Goal: Task Accomplishment & Management: Use online tool/utility

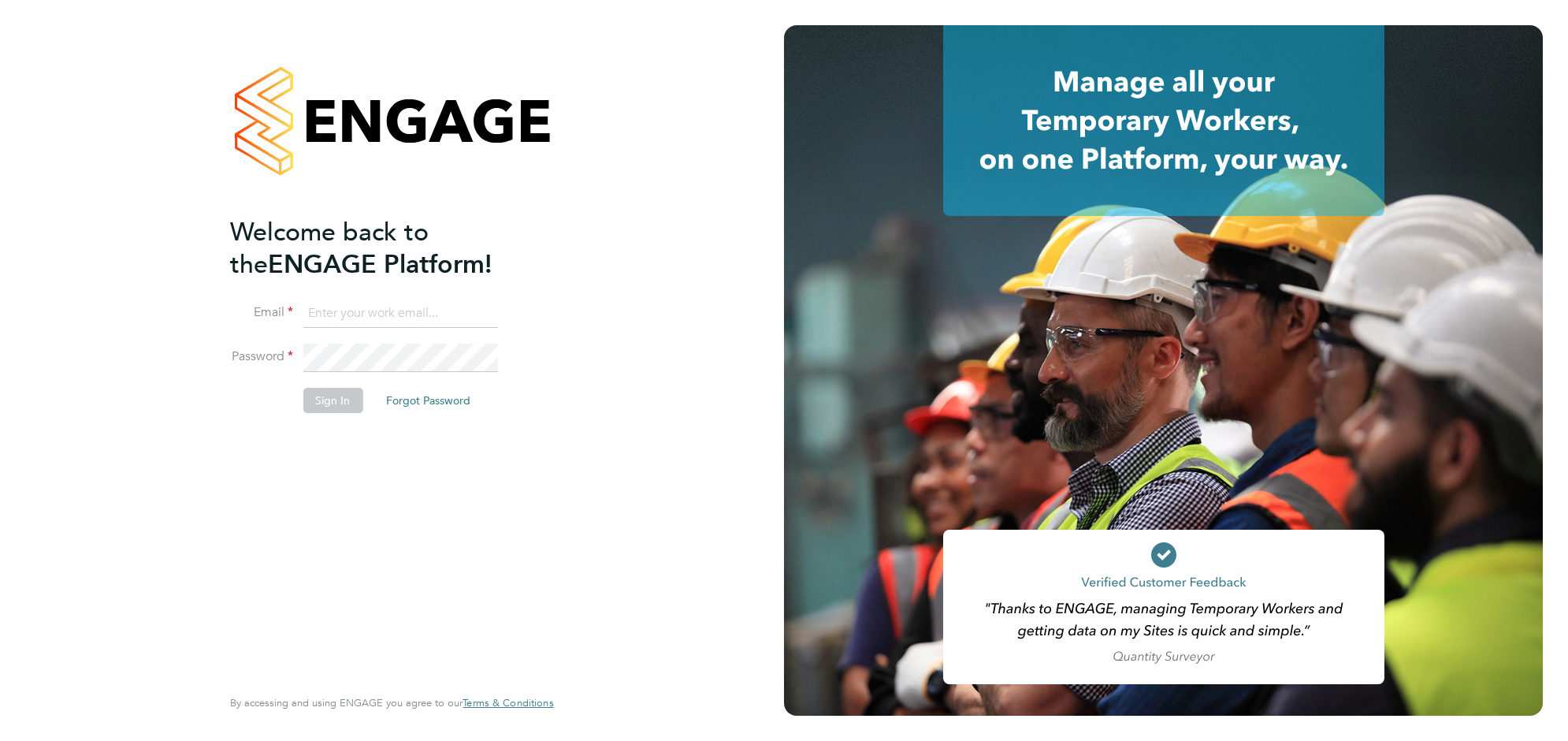
click at [356, 311] on input at bounding box center [399, 313] width 194 height 28
type input "[EMAIL_ADDRESS][DOMAIN_NAME]"
click at [327, 409] on button "Sign In" at bounding box center [332, 400] width 60 height 25
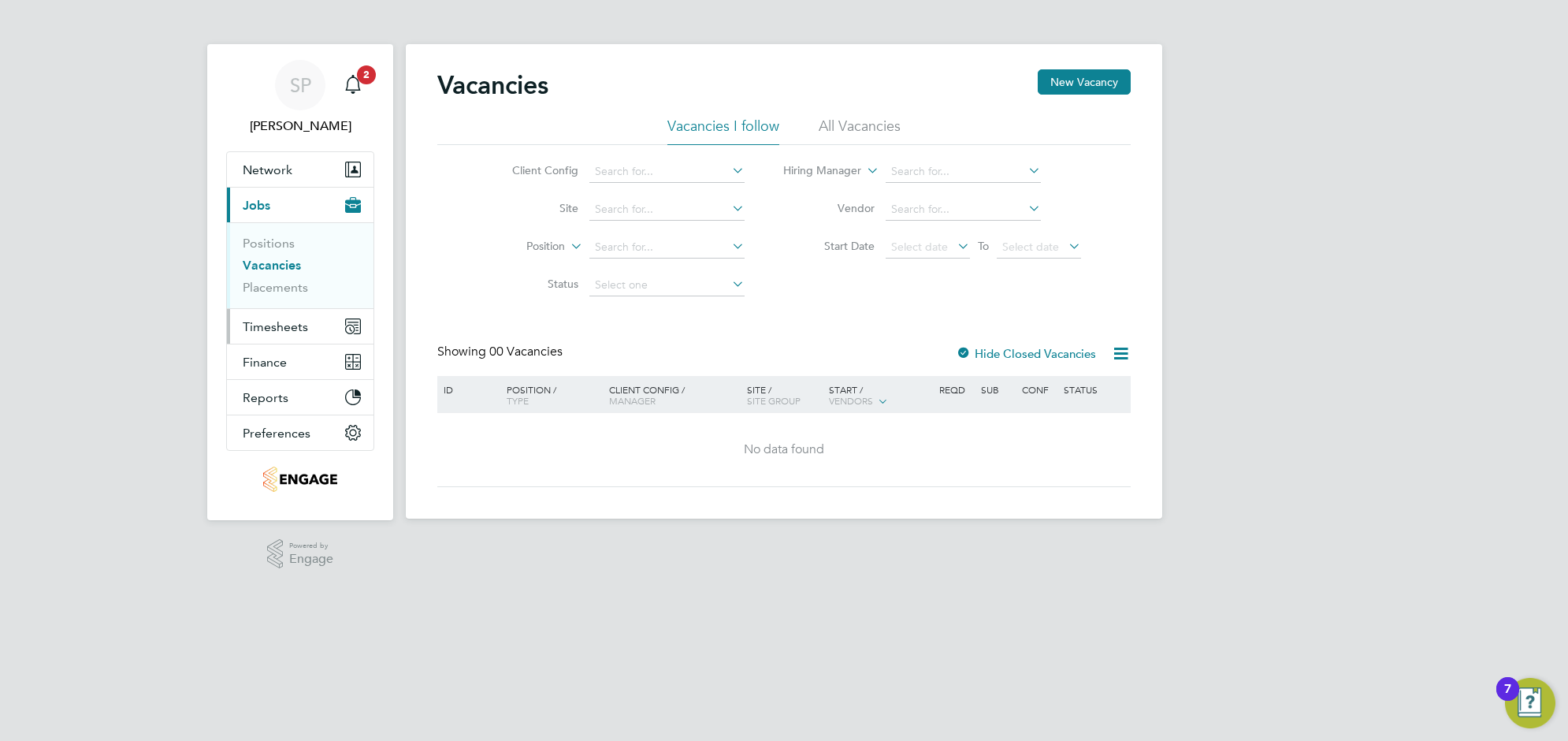
click at [265, 333] on span "Timesheets" at bounding box center [275, 327] width 65 height 15
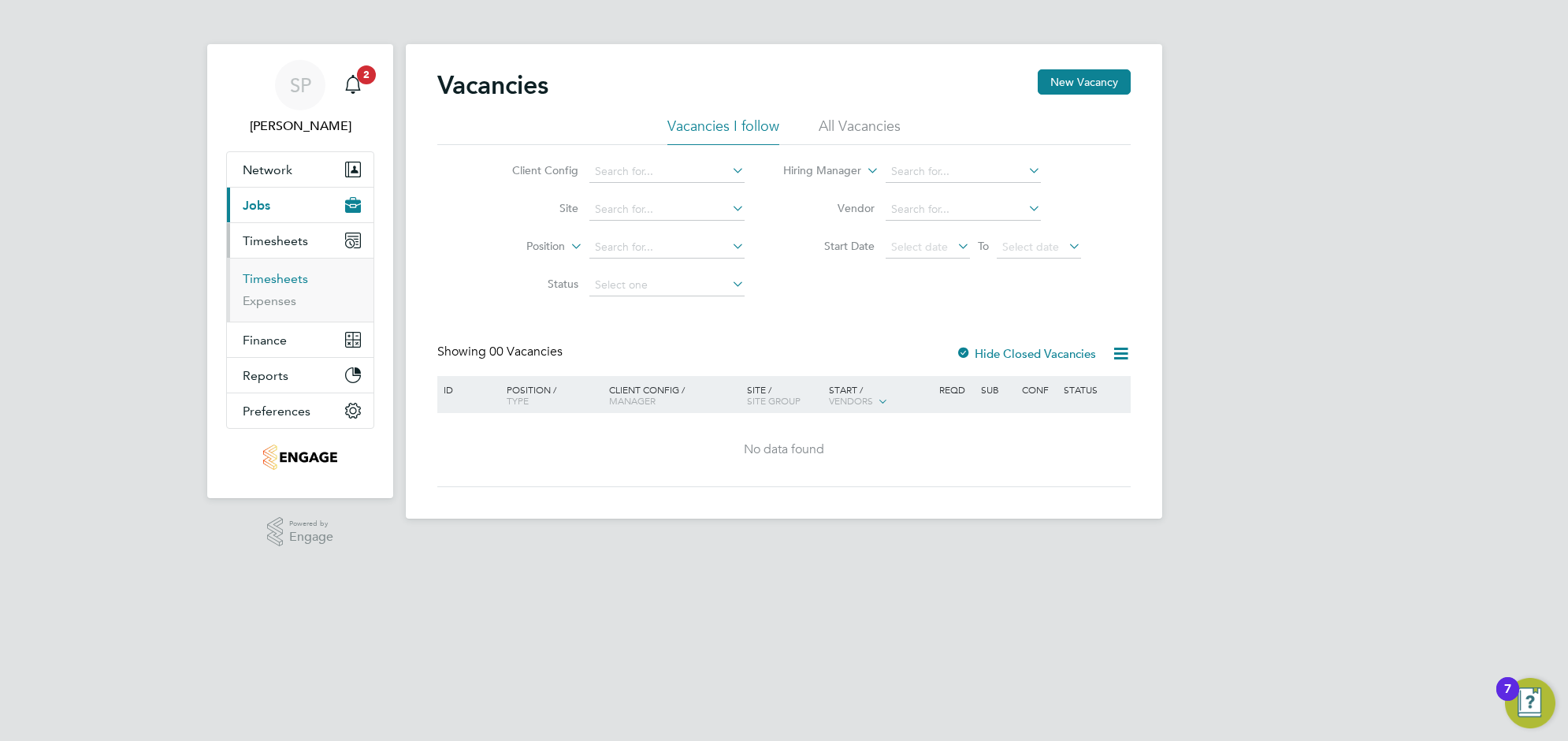
click at [280, 275] on link "Timesheets" at bounding box center [275, 279] width 65 height 15
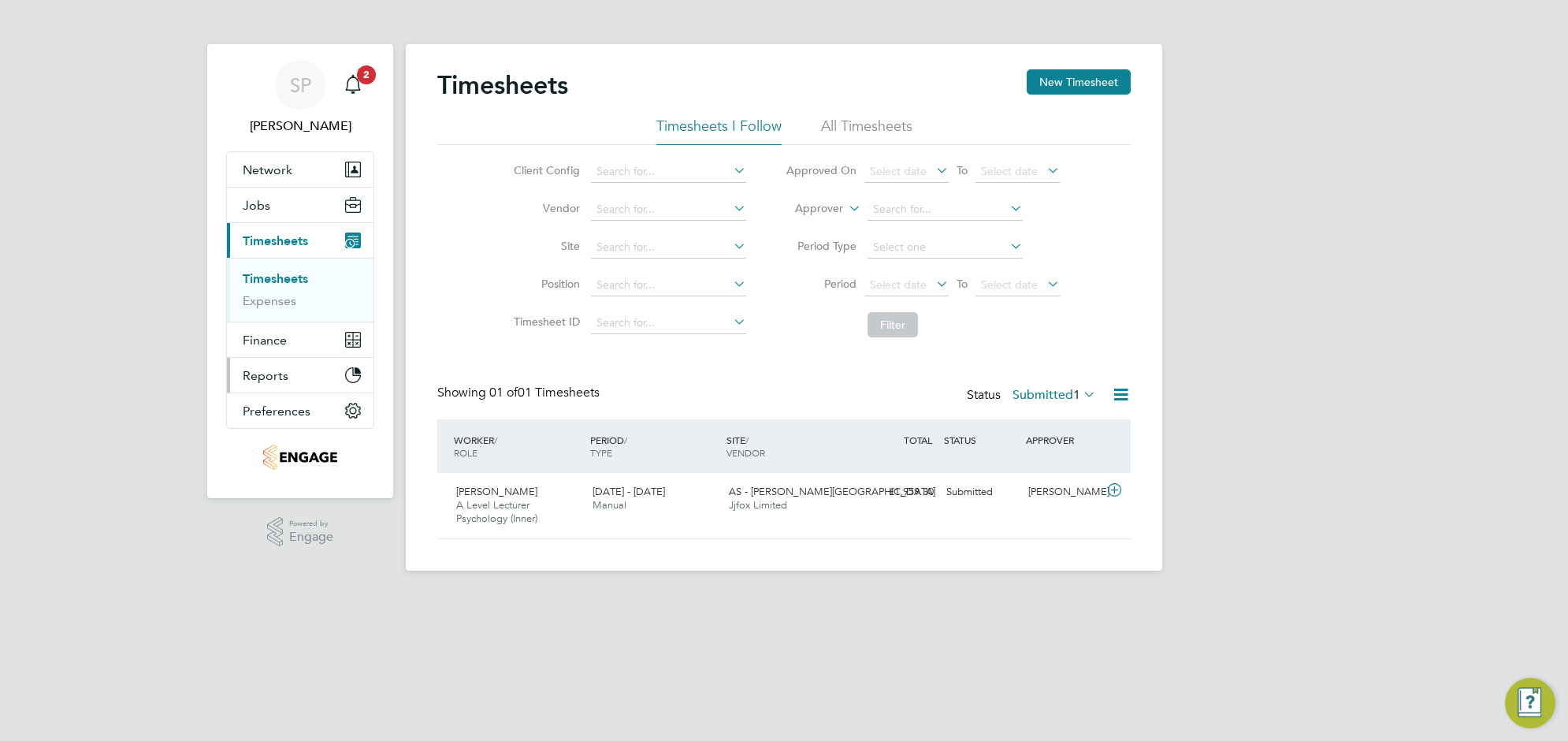
scroll to position [40, 136]
click at [855, 119] on li "All Timesheets" at bounding box center [867, 131] width 92 height 28
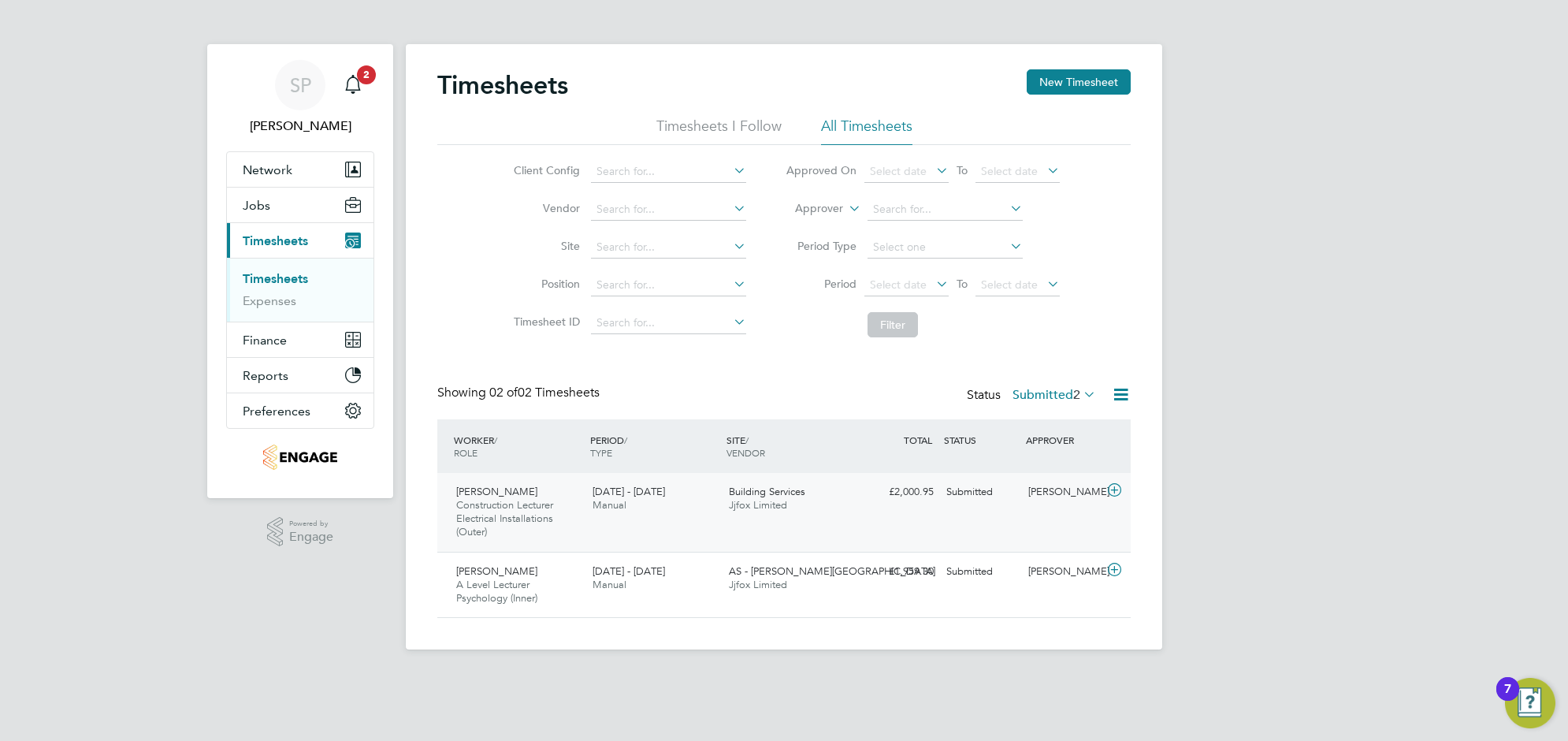
click at [696, 529] on div "[PERSON_NAME] Construction Lecturer Electrical Installations (Outer) [DATE] - […" at bounding box center [784, 512] width 693 height 79
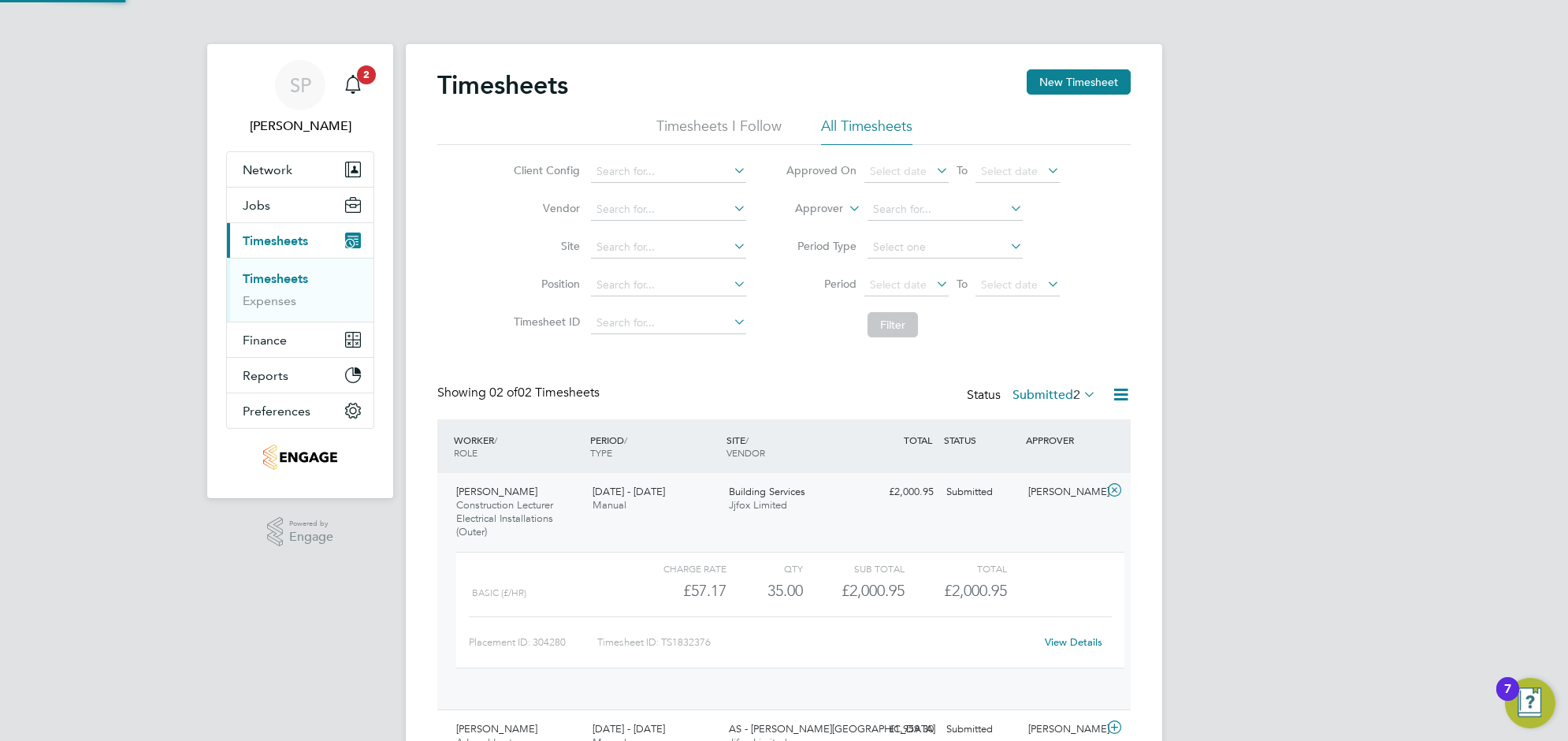
scroll to position [26, 154]
